Goal: Task Accomplishment & Management: Manage account settings

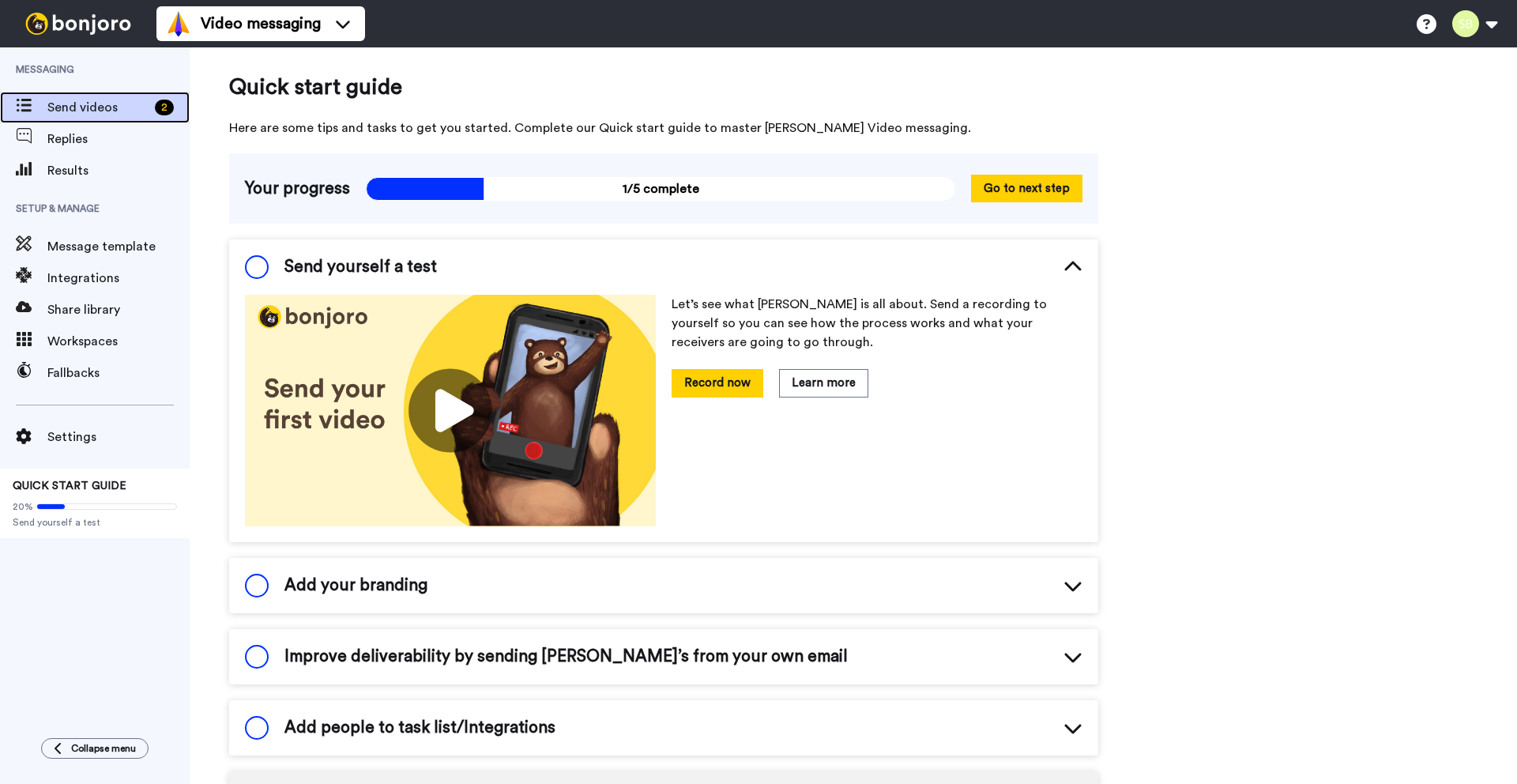
click at [84, 105] on span "Send videos" at bounding box center [98, 107] width 101 height 19
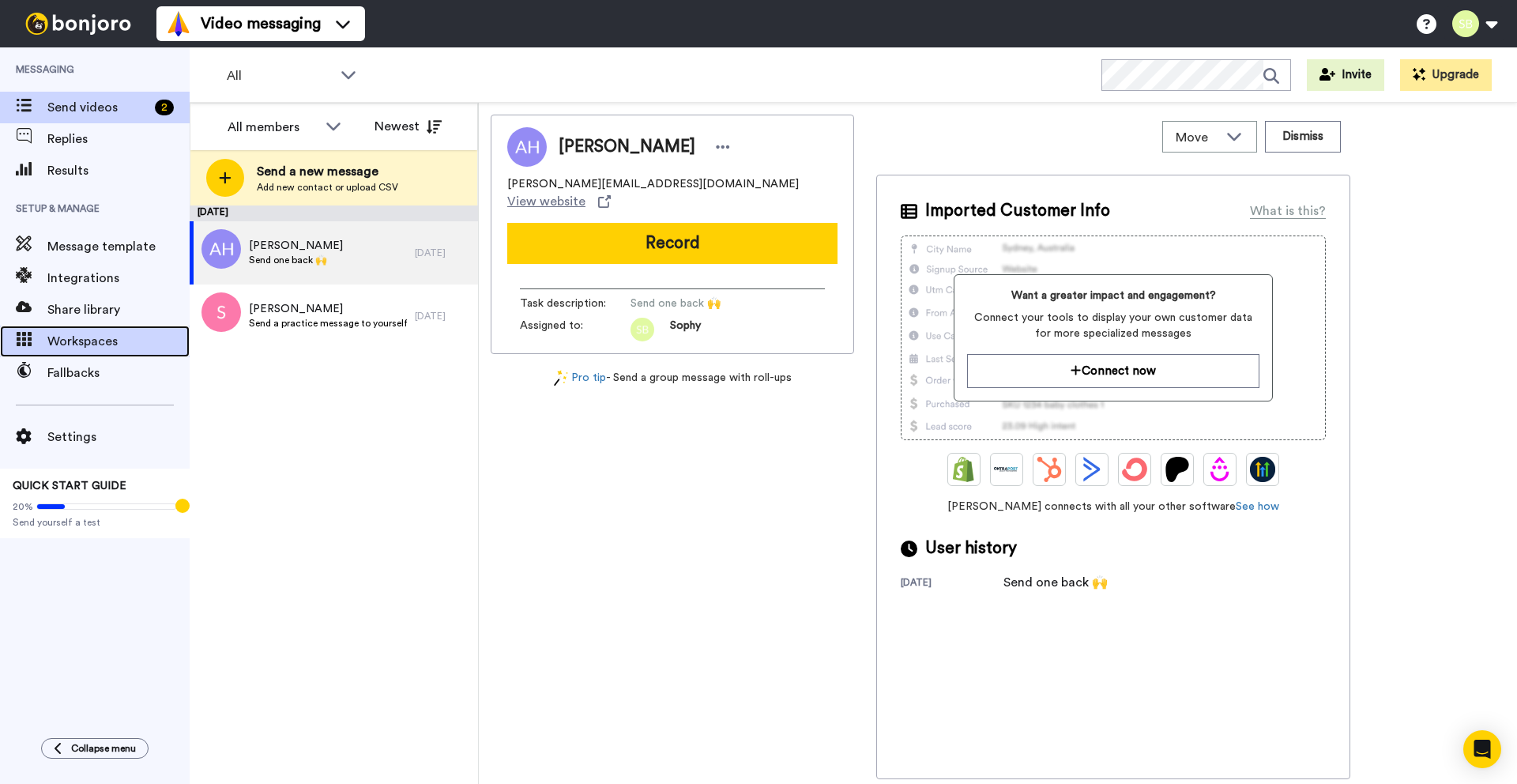
click at [88, 343] on span "Workspaces" at bounding box center [119, 341] width 142 height 19
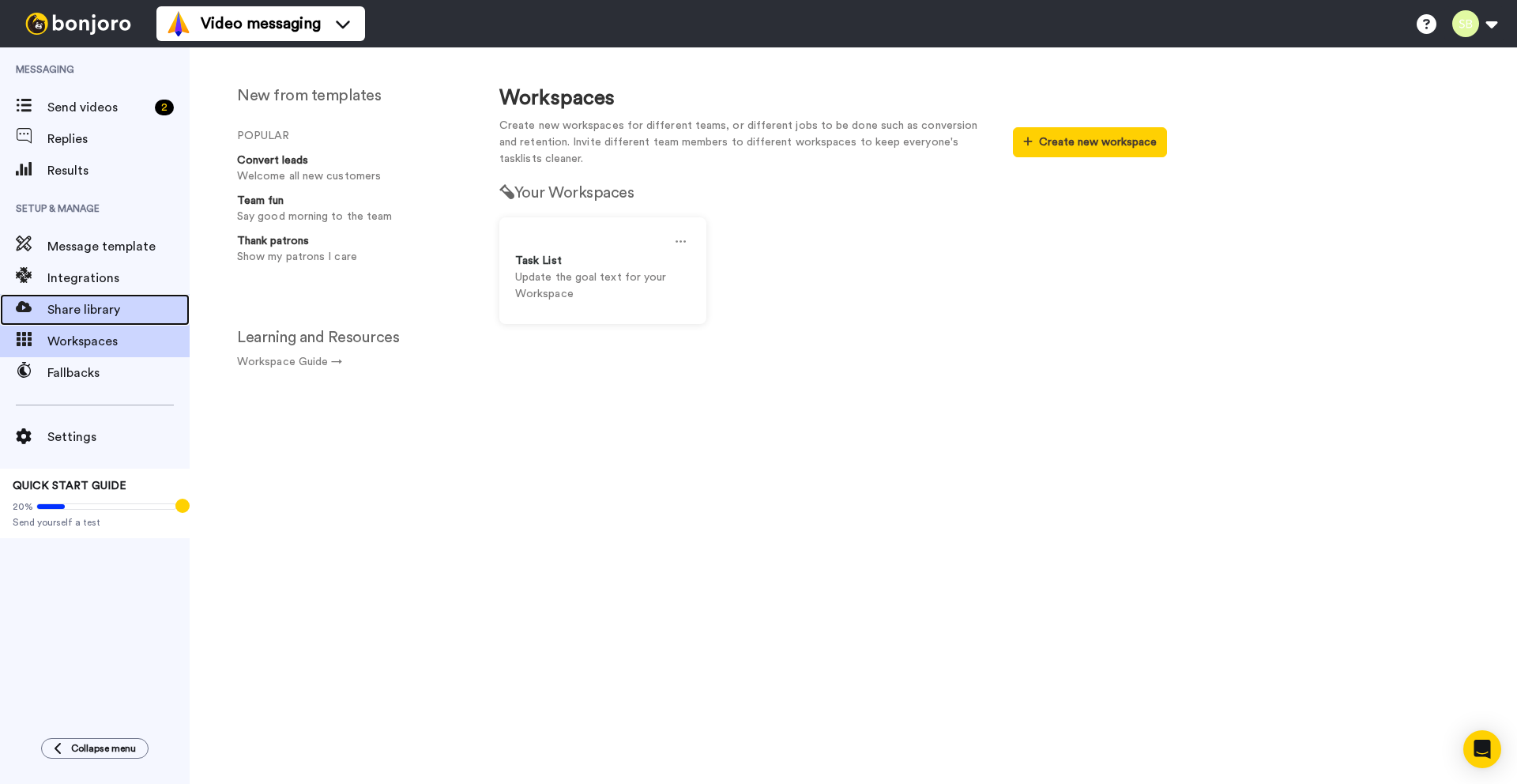
click at [81, 298] on div "Share library" at bounding box center [94, 309] width 190 height 31
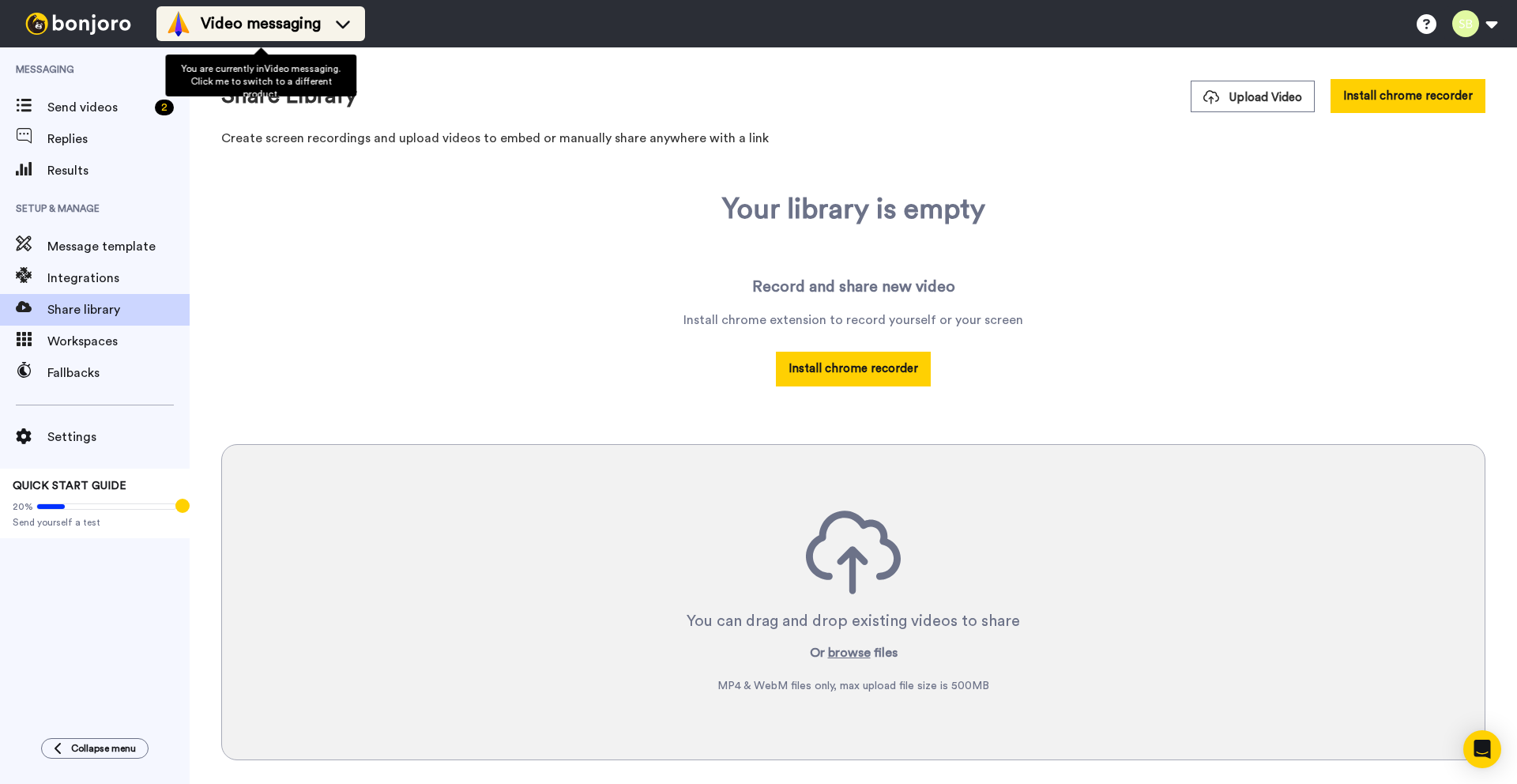
click at [326, 29] on div "Video messaging" at bounding box center [261, 23] width 190 height 25
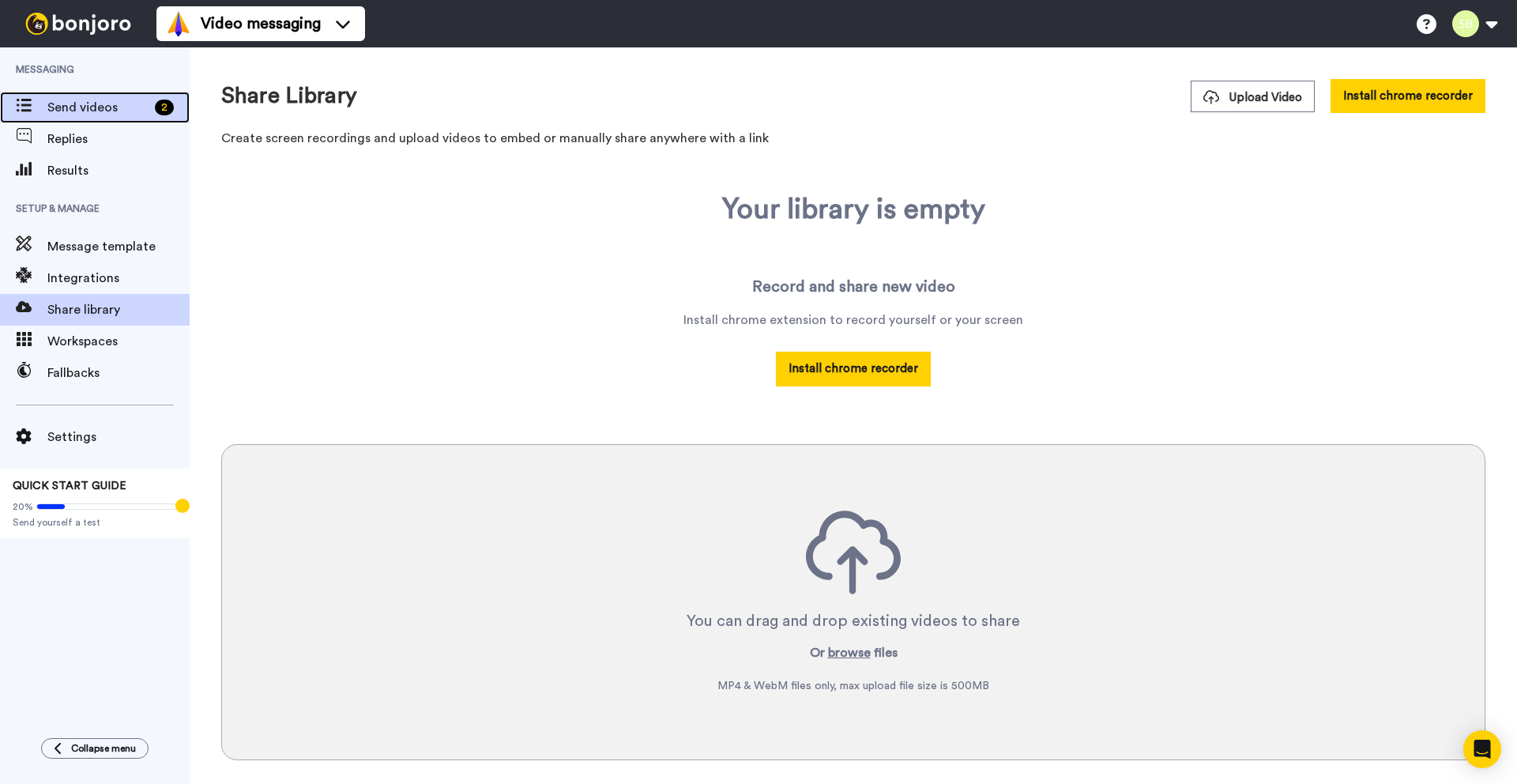
click at [78, 108] on span "Send videos" at bounding box center [98, 107] width 101 height 19
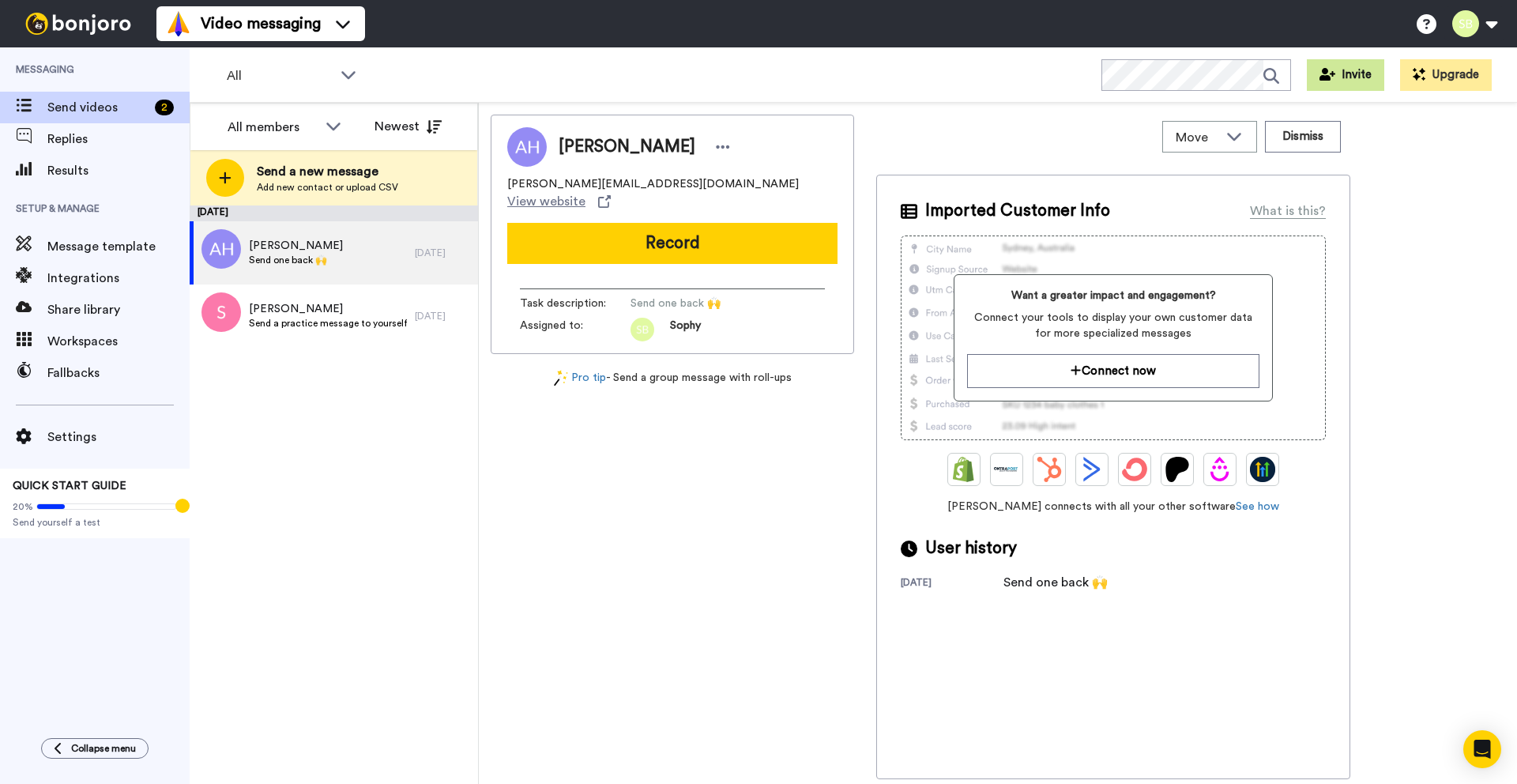
click at [1339, 82] on button "Invite" at bounding box center [1346, 75] width 77 height 31
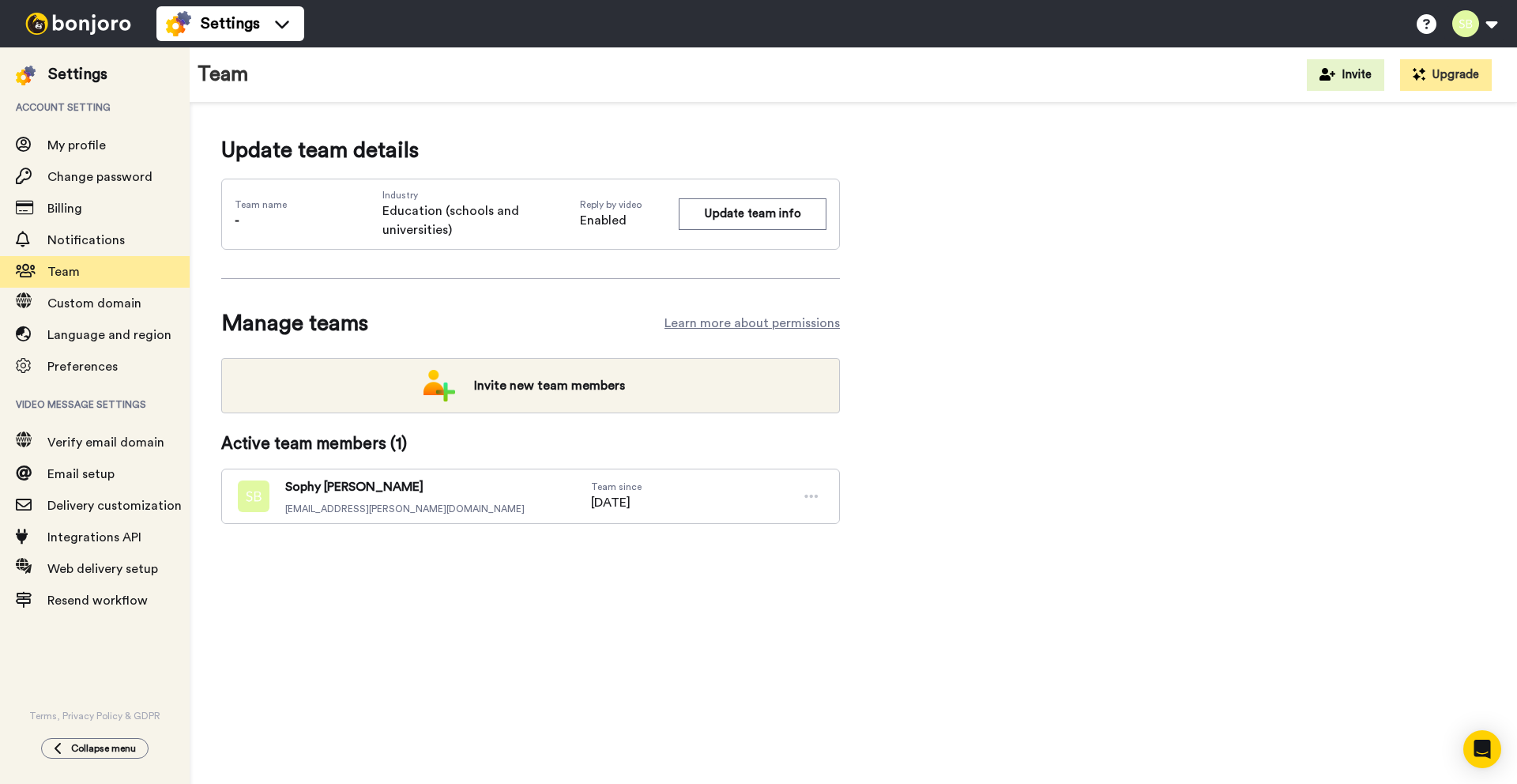
click at [349, 514] on span "sophy.bassett@beds.ac.uk" at bounding box center [405, 509] width 239 height 13
click at [97, 149] on span "My profile" at bounding box center [76, 146] width 58 height 13
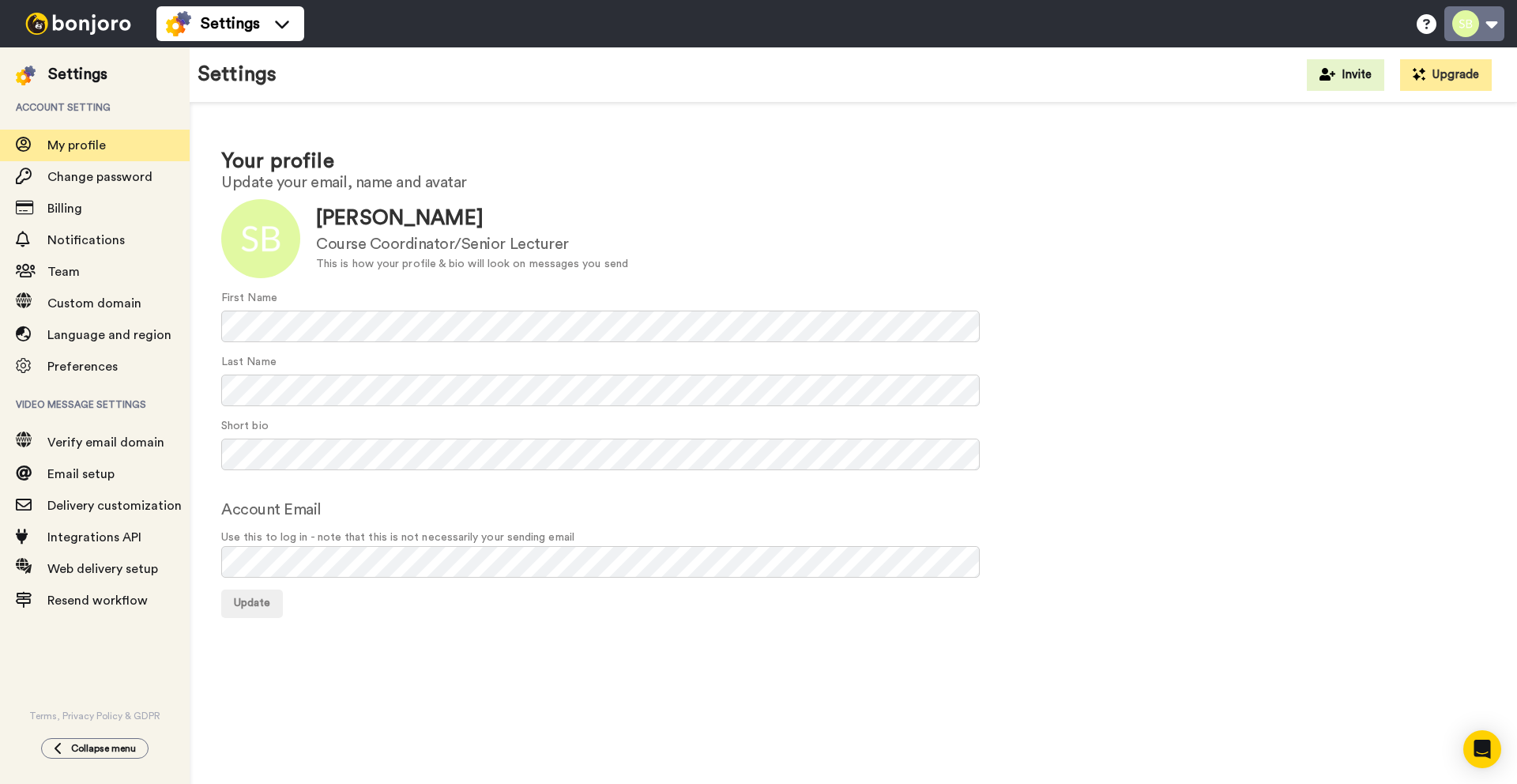
click at [1459, 26] on button at bounding box center [1474, 23] width 60 height 35
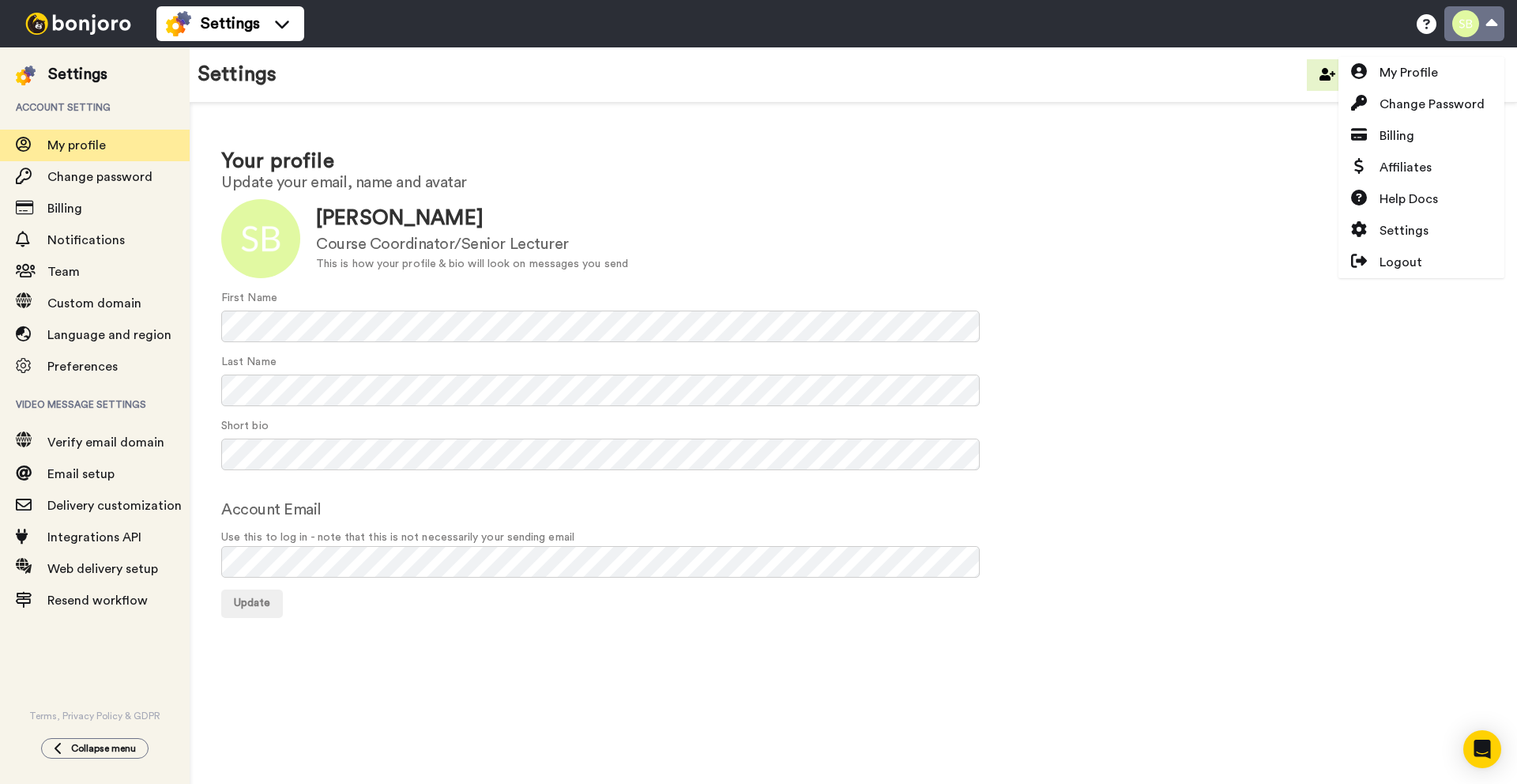
click at [1459, 26] on button at bounding box center [1474, 23] width 60 height 35
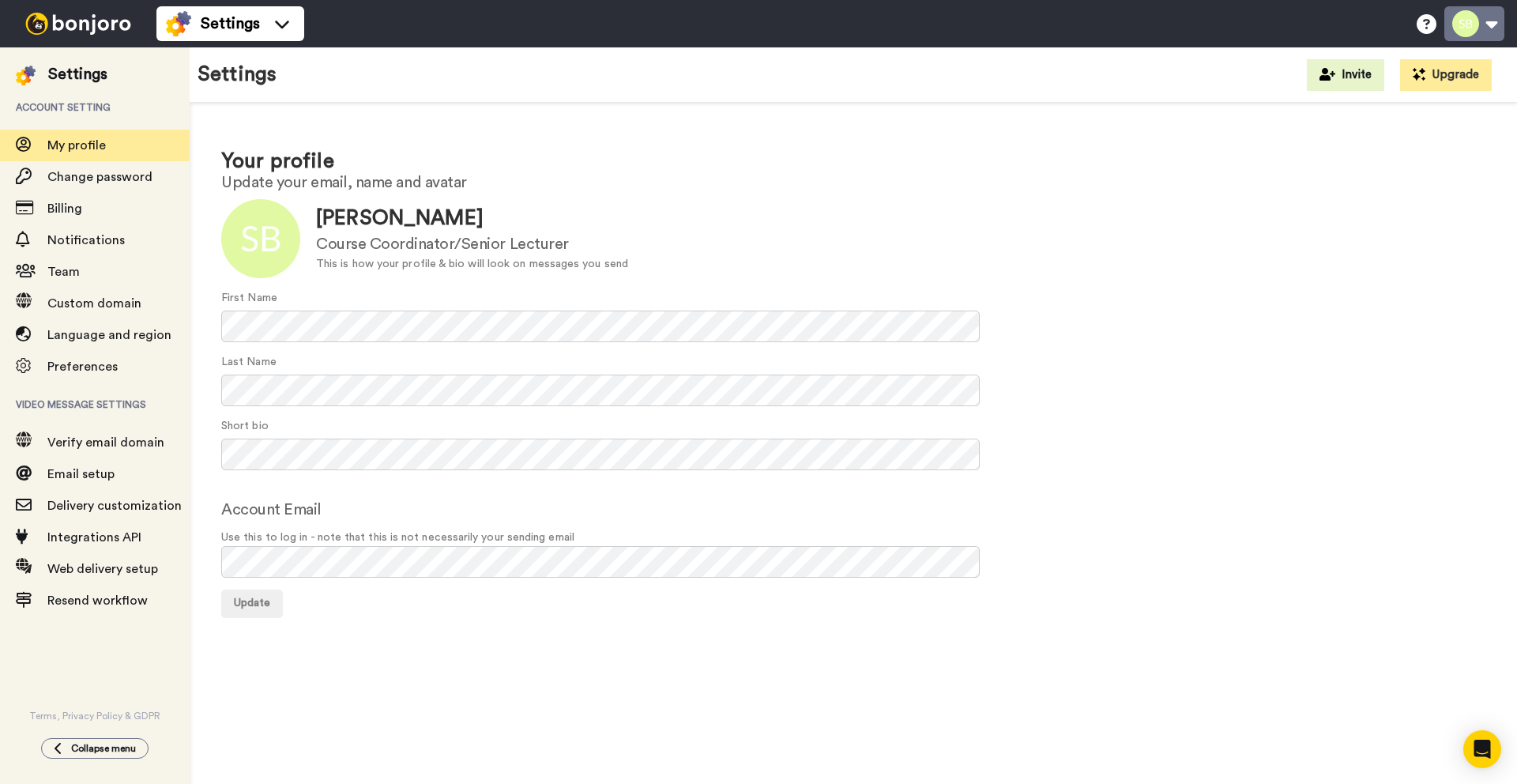
click at [1469, 35] on button at bounding box center [1474, 23] width 60 height 35
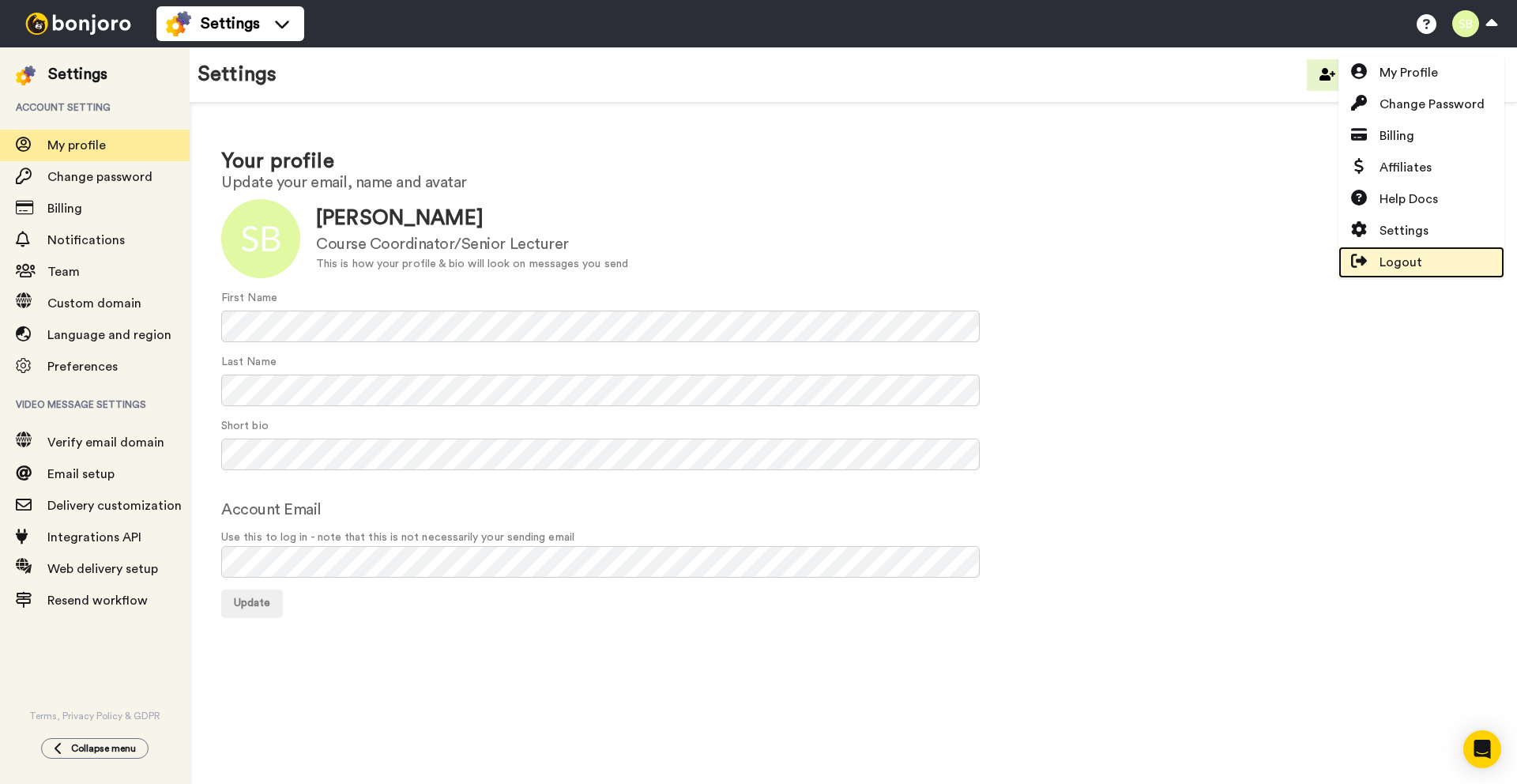
click at [1415, 270] on span "Logout" at bounding box center [1400, 262] width 42 height 19
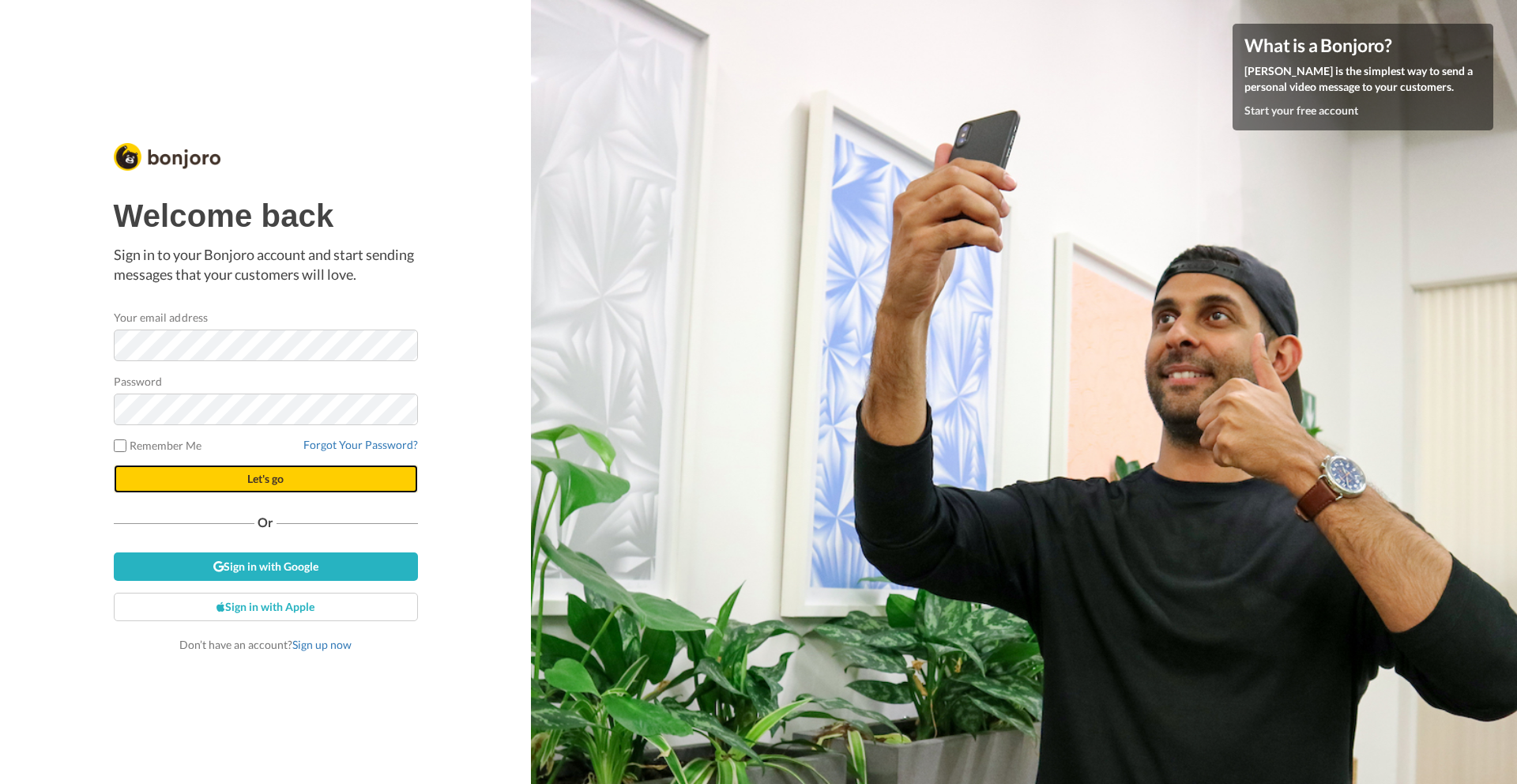
click at [159, 486] on button "Let's go" at bounding box center [266, 479] width 304 height 29
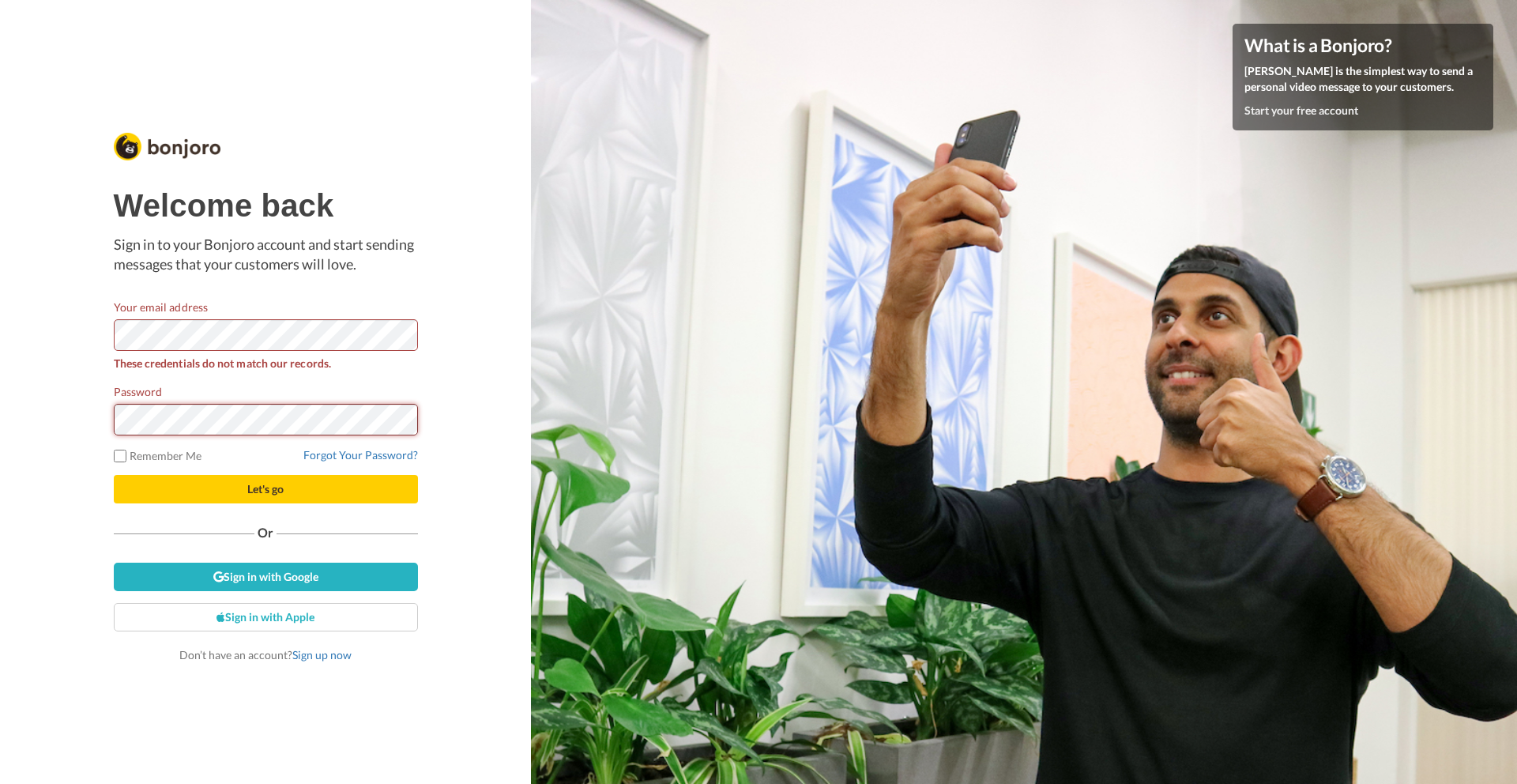
click at [114, 475] on button "Let's go" at bounding box center [266, 489] width 304 height 29
click at [323, 453] on link "Forgot Your Password?" at bounding box center [360, 454] width 114 height 13
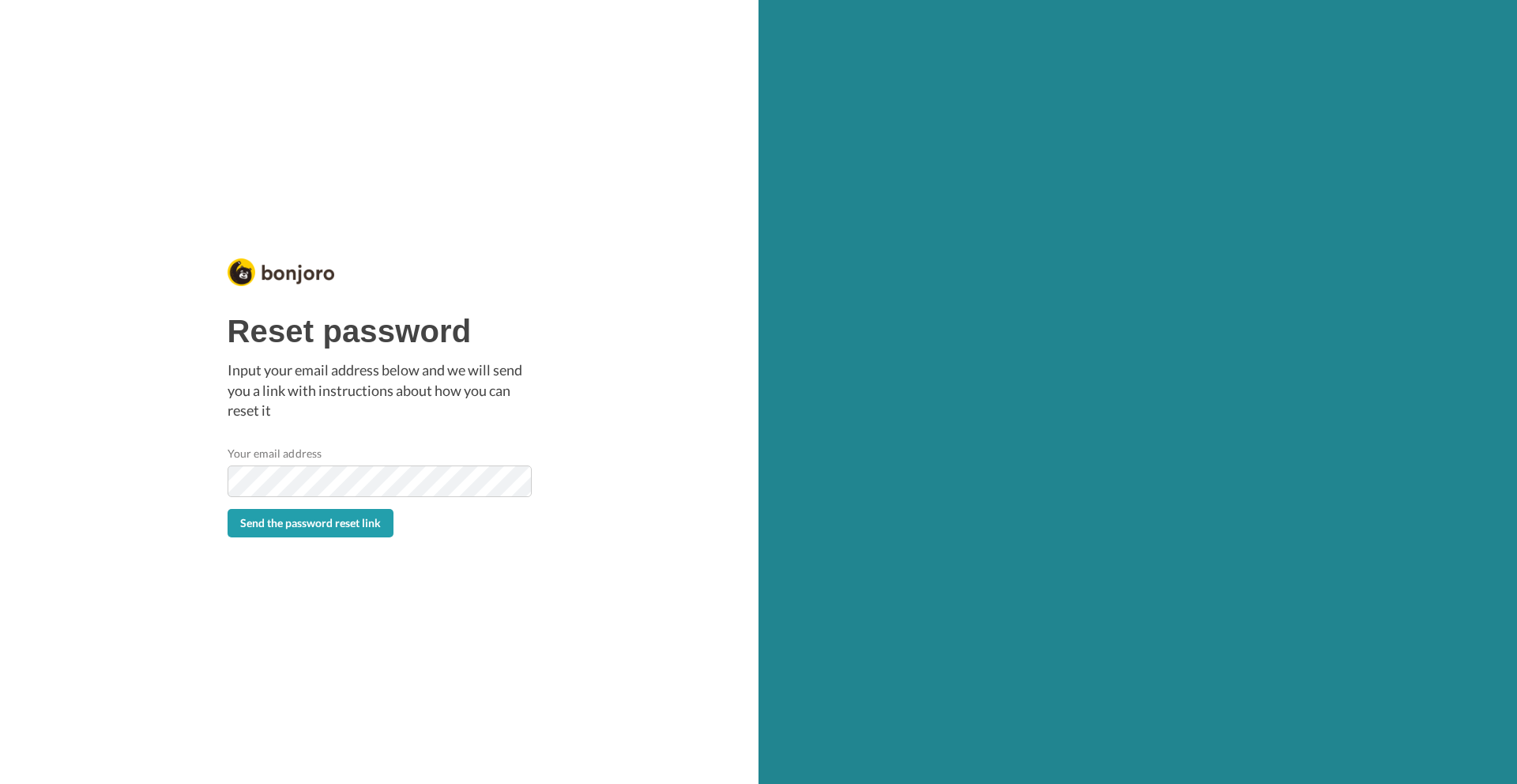
click at [359, 525] on span "Send the password reset link" at bounding box center [310, 522] width 140 height 13
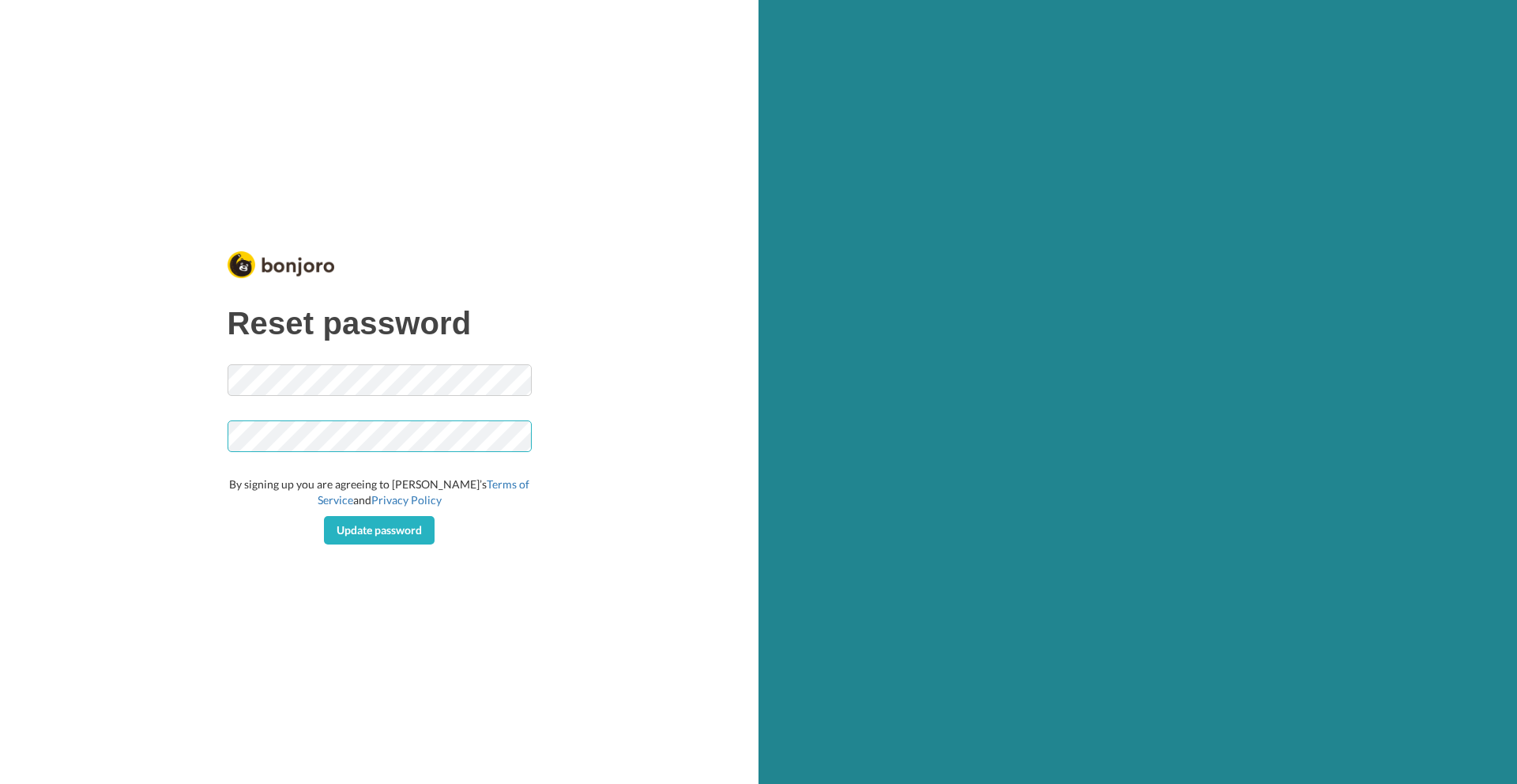
click at [208, 441] on div "Reset password By signing up you are agreeing to [PERSON_NAME]’s Terms of Servi…" at bounding box center [379, 392] width 759 height 784
click at [324, 516] on button "Update password" at bounding box center [379, 530] width 111 height 29
